Goal: Task Accomplishment & Management: Manage account settings

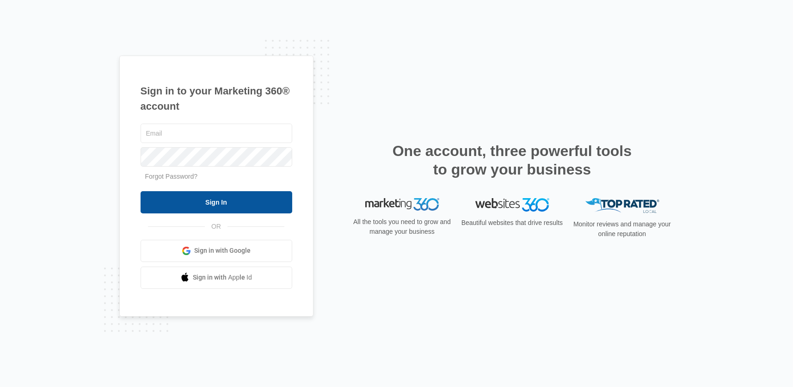
type input "[EMAIL_ADDRESS][DOMAIN_NAME]"
click at [227, 201] on input "Sign In" at bounding box center [217, 202] width 152 height 22
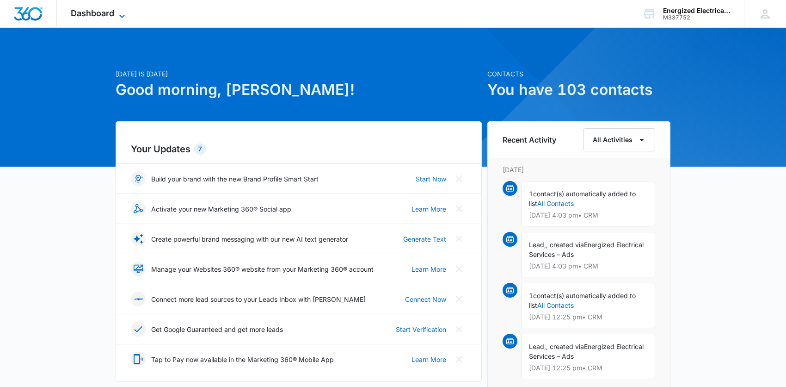
click at [125, 13] on icon at bounding box center [122, 16] width 11 height 11
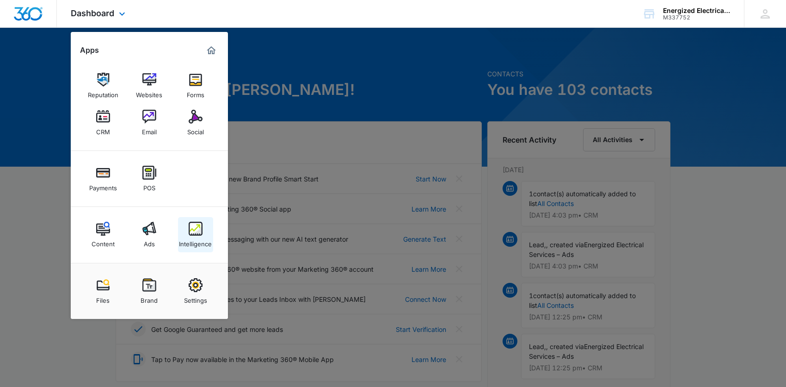
click at [198, 234] on img at bounding box center [196, 229] width 14 height 14
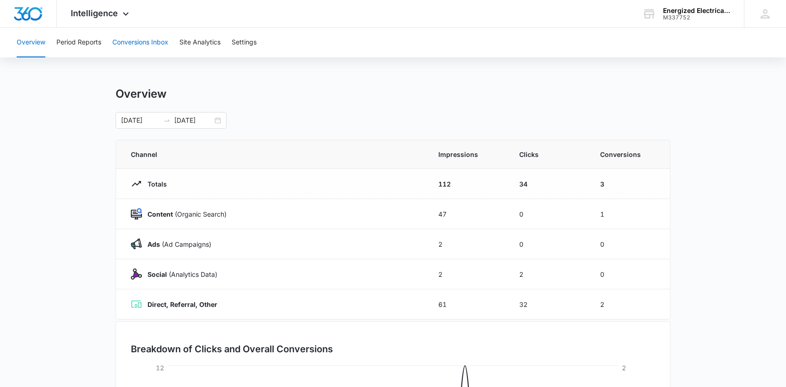
click at [159, 43] on button "Conversions Inbox" at bounding box center [140, 43] width 56 height 30
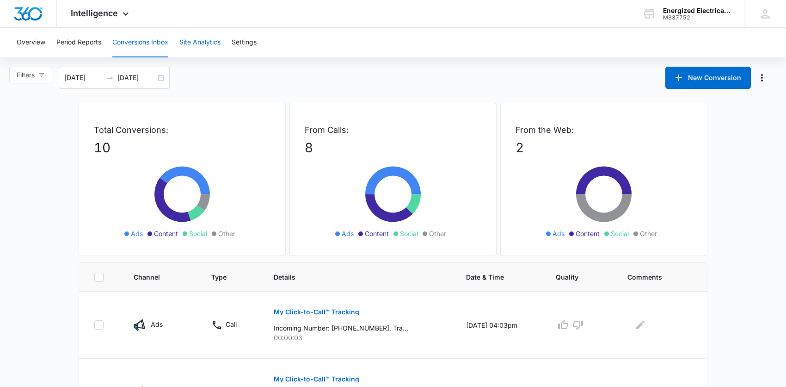
click at [206, 42] on button "Site Analytics" at bounding box center [199, 43] width 41 height 30
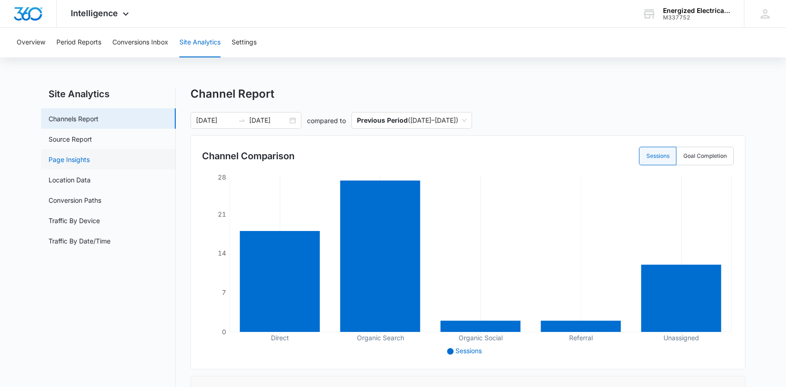
click at [79, 160] on link "Page Insights" at bounding box center [69, 160] width 41 height 10
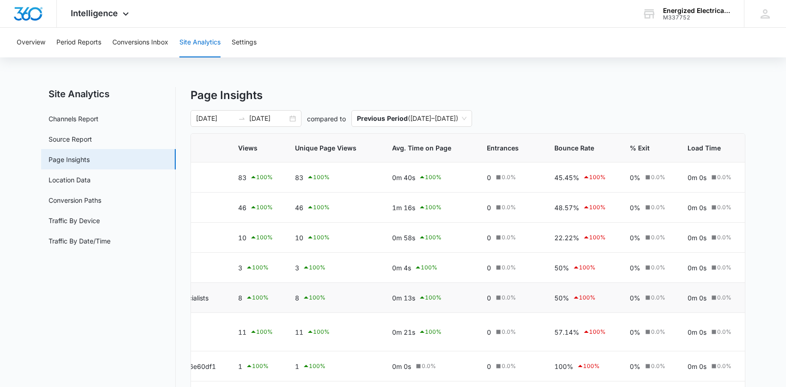
scroll to position [96, 0]
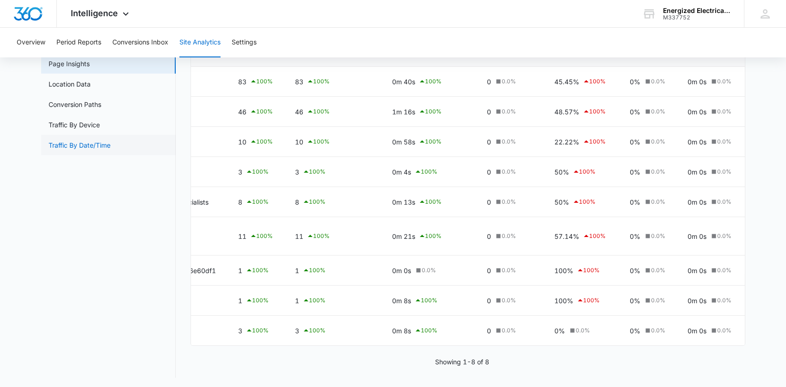
click at [86, 145] on link "Traffic By Date/Time" at bounding box center [80, 145] width 62 height 10
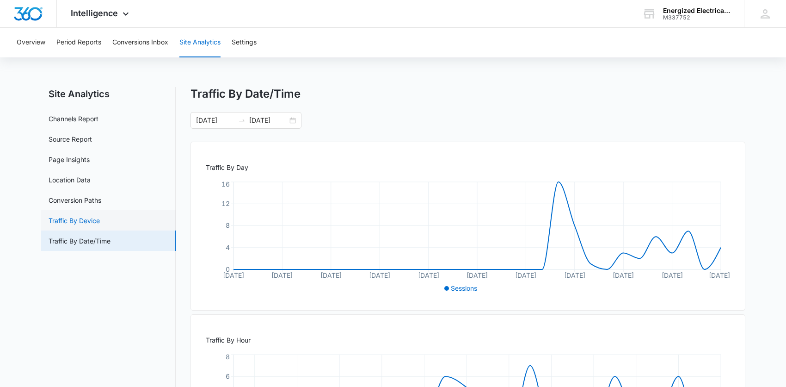
click at [93, 221] on link "Traffic By Device" at bounding box center [74, 221] width 51 height 10
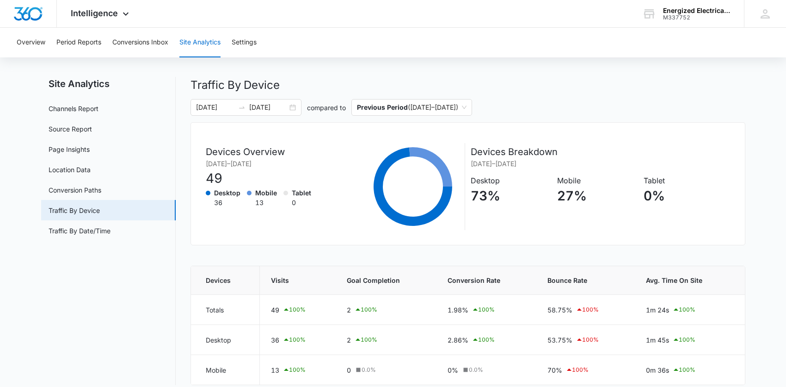
scroll to position [19, 0]
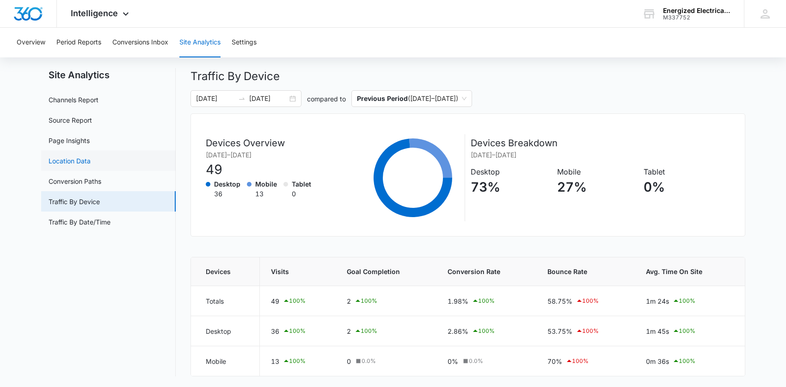
click at [88, 160] on link "Location Data" at bounding box center [70, 161] width 42 height 10
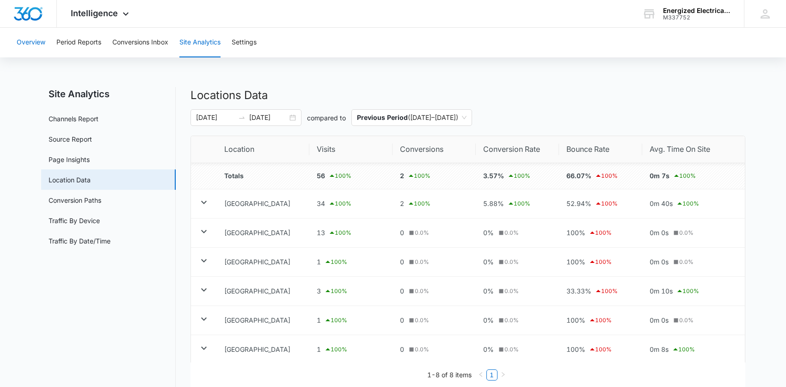
click at [40, 42] on button "Overview" at bounding box center [31, 43] width 29 height 30
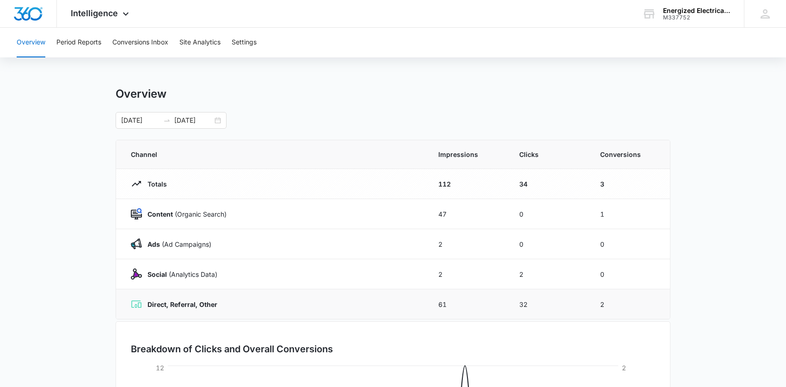
scroll to position [185, 0]
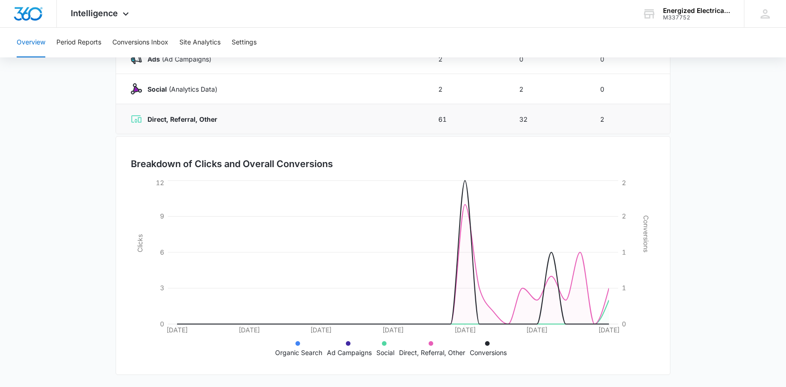
click at [208, 116] on strong "Direct, Referral, Other" at bounding box center [183, 119] width 70 height 8
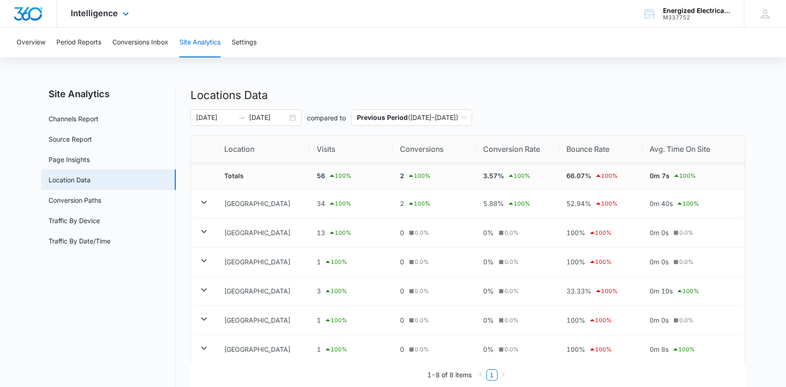
click at [29, 12] on img "Dashboard" at bounding box center [28, 14] width 30 height 14
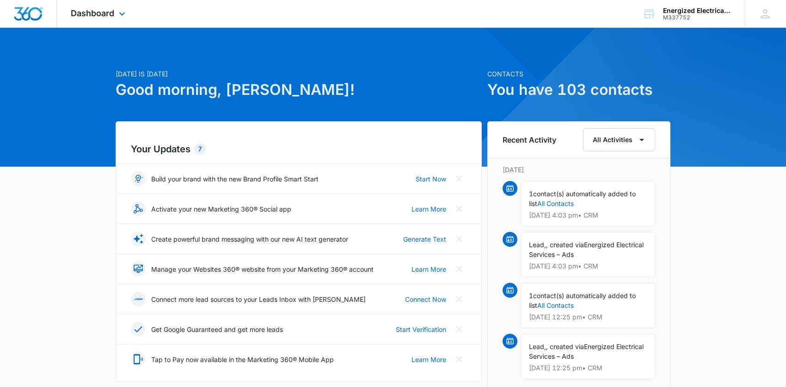
click at [37, 14] on img "Dashboard" at bounding box center [28, 14] width 30 height 14
click at [19, 15] on img "Dashboard" at bounding box center [28, 14] width 30 height 14
click at [640, 141] on icon "button" at bounding box center [642, 139] width 11 height 11
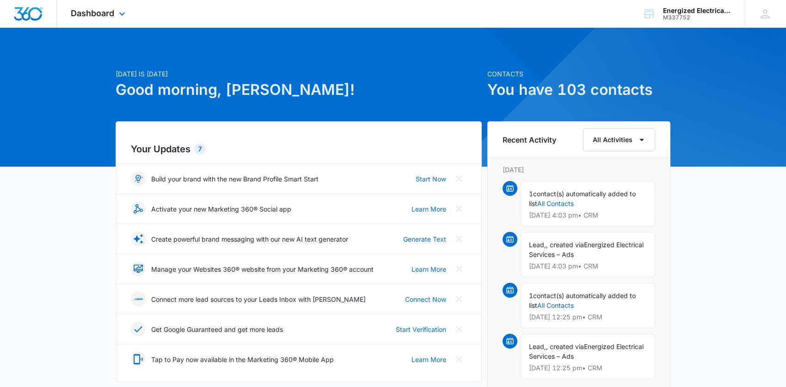
click at [28, 14] on img "Dashboard" at bounding box center [28, 14] width 30 height 14
click at [39, 17] on img "Dashboard" at bounding box center [28, 14] width 30 height 14
click at [118, 15] on icon at bounding box center [122, 16] width 11 height 11
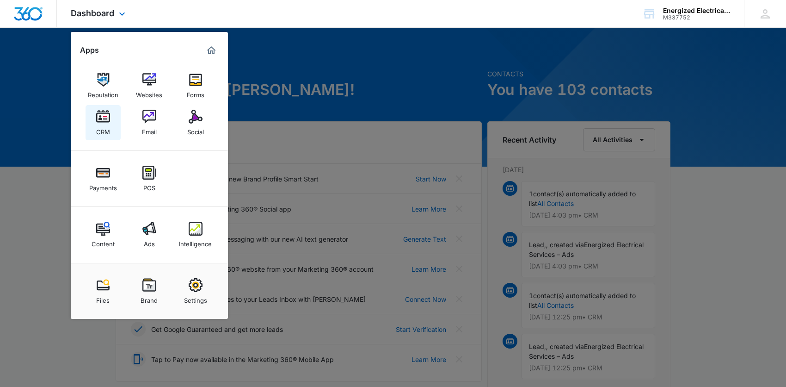
click at [103, 118] on img at bounding box center [103, 117] width 14 height 14
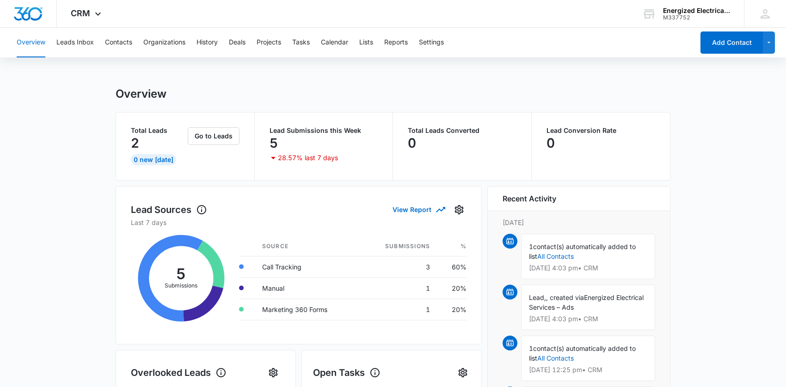
scroll to position [185, 0]
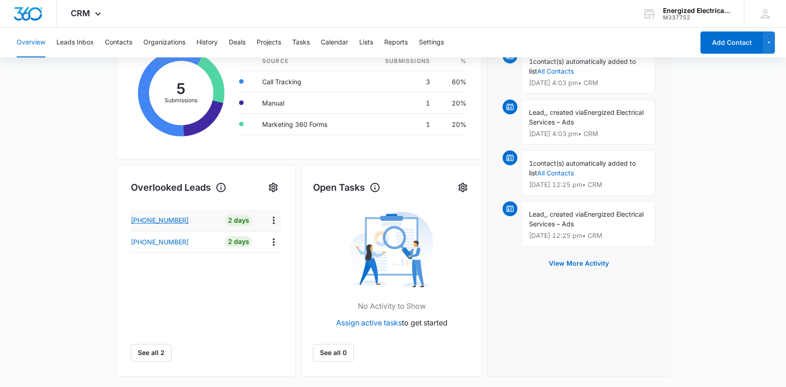
click at [175, 221] on p "[PHONE_NUMBER]" at bounding box center [160, 220] width 58 height 10
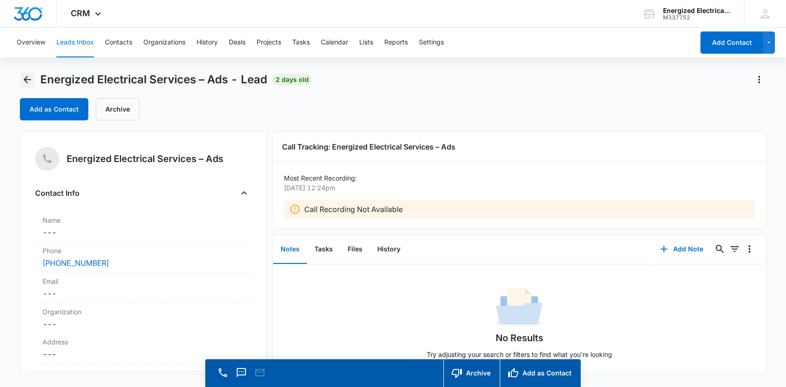
click at [32, 82] on button "Back" at bounding box center [27, 79] width 15 height 15
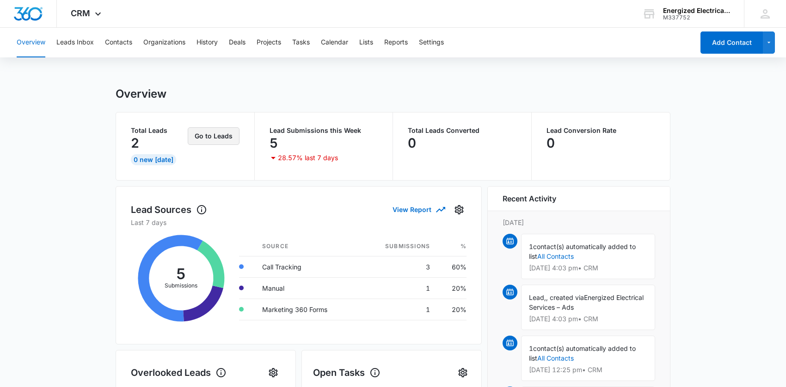
click at [210, 135] on button "Go to Leads" at bounding box center [214, 136] width 52 height 18
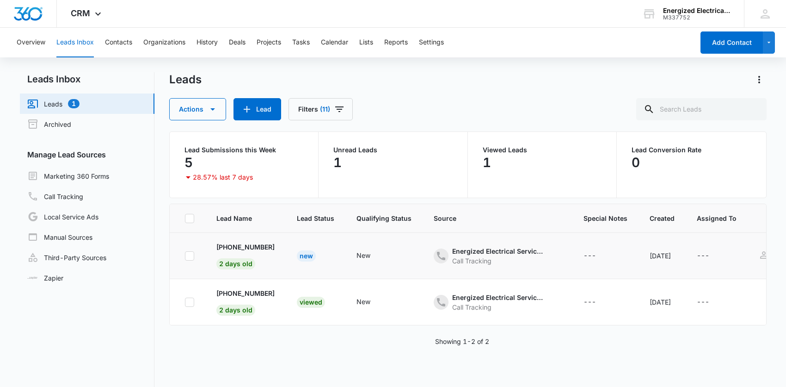
click at [189, 255] on icon at bounding box center [190, 256] width 8 height 8
click at [185, 255] on input "checkbox" at bounding box center [185, 255] width 0 height 0
checkbox input "true"
click at [192, 301] on icon at bounding box center [190, 302] width 8 height 8
click at [185, 302] on input "checkbox" at bounding box center [185, 302] width 0 height 0
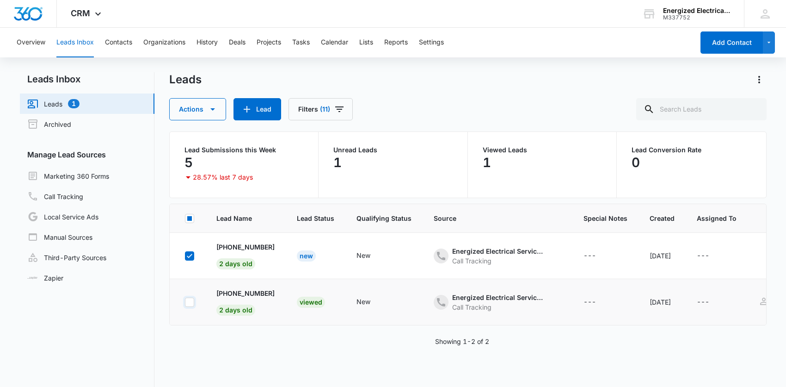
checkbox input "true"
click at [212, 110] on icon "button" at bounding box center [212, 109] width 5 height 2
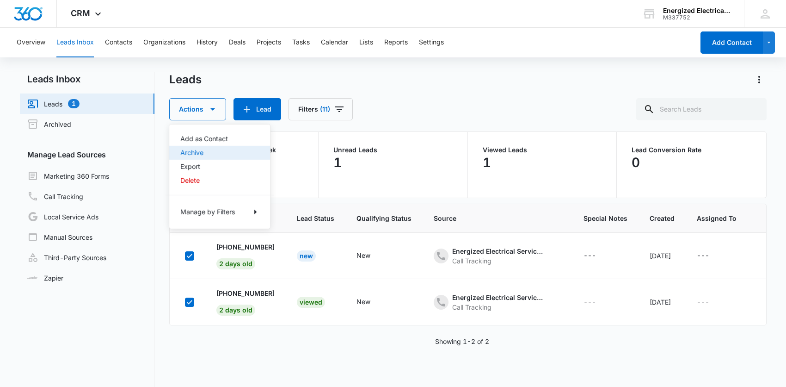
click at [200, 154] on div "Archive" at bounding box center [214, 152] width 68 height 6
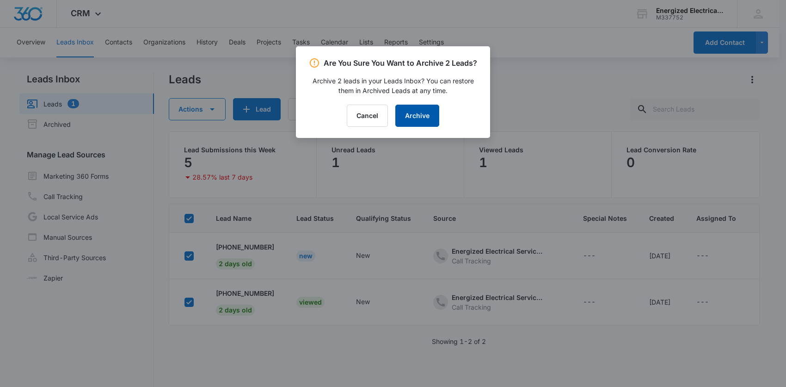
click at [433, 115] on button "Archive" at bounding box center [418, 116] width 44 height 22
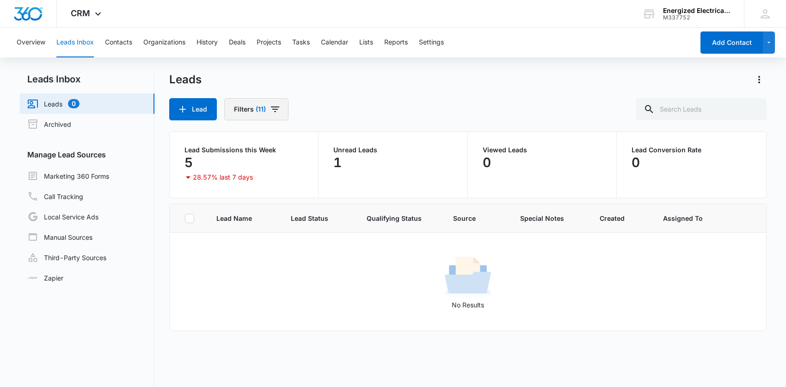
click at [275, 109] on icon "Filters" at bounding box center [275, 109] width 8 height 6
click at [93, 242] on link "Manual Sources" at bounding box center [59, 236] width 65 height 11
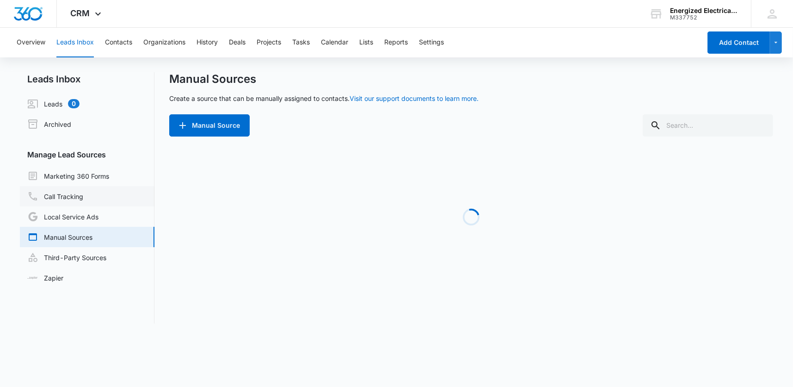
click at [83, 199] on link "Call Tracking" at bounding box center [55, 196] width 56 height 11
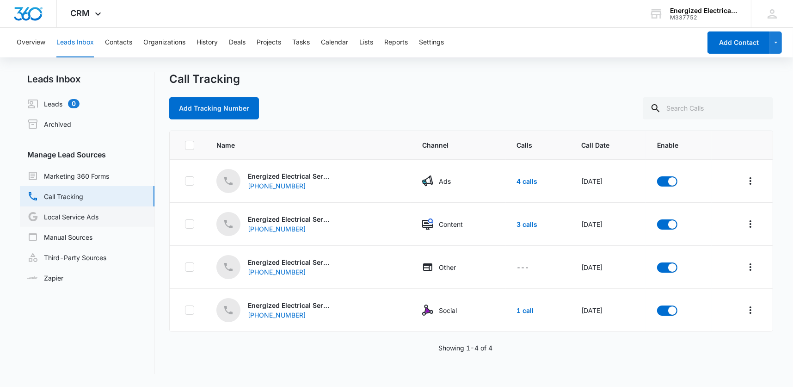
click at [87, 212] on link "Local Service Ads" at bounding box center [62, 216] width 71 height 11
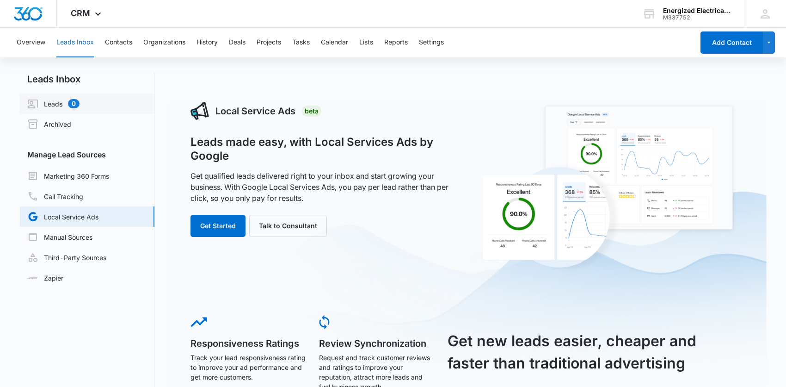
click at [49, 99] on link "Leads 0" at bounding box center [53, 103] width 52 height 11
